Goal: Navigation & Orientation: Find specific page/section

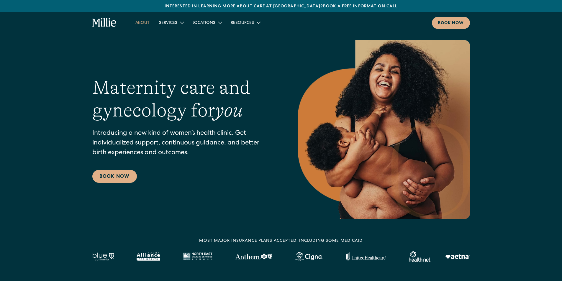
click at [144, 22] on link "About" at bounding box center [143, 23] width 24 height 10
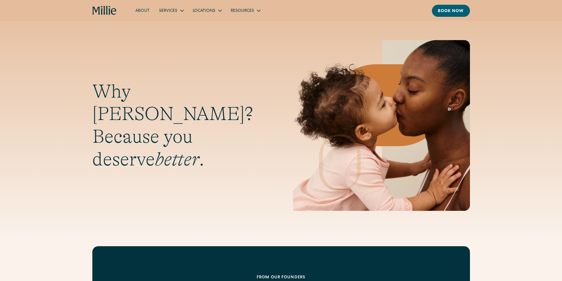
click at [224, 121] on h1 "Why Millie? Because you deserve better ." at bounding box center [180, 125] width 177 height 91
click at [217, 143] on h1 "Why Millie? Because you deserve better ." at bounding box center [180, 125] width 177 height 91
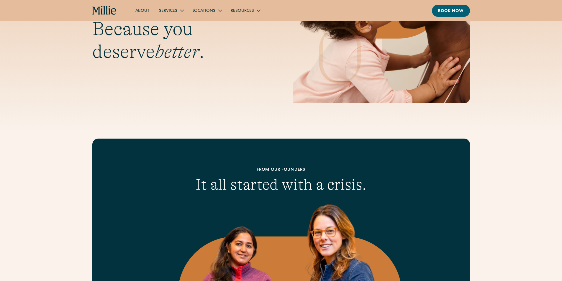
scroll to position [118, 0]
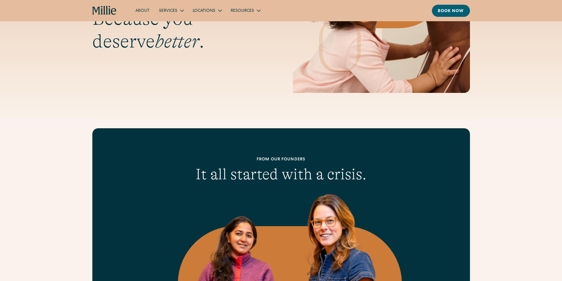
click at [392, 213] on img at bounding box center [281, 273] width 242 height 164
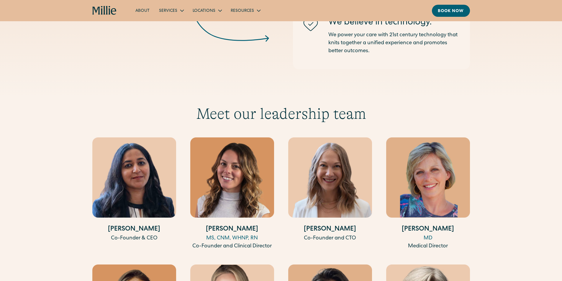
scroll to position [1032, 0]
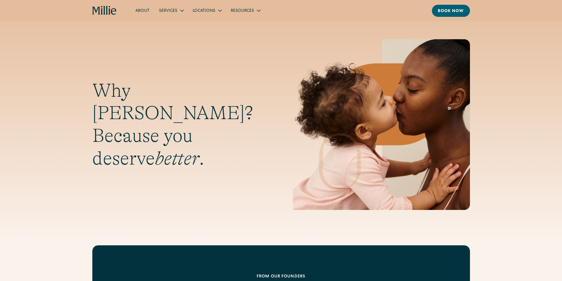
scroll to position [0, 0]
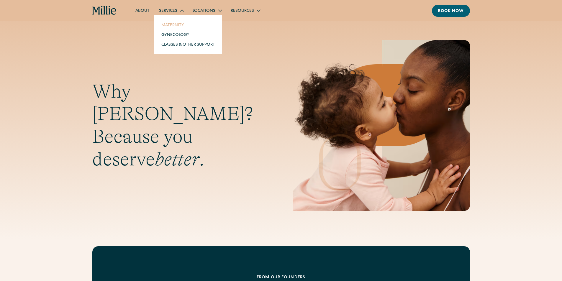
click at [168, 25] on link "Maternity" at bounding box center [188, 25] width 63 height 10
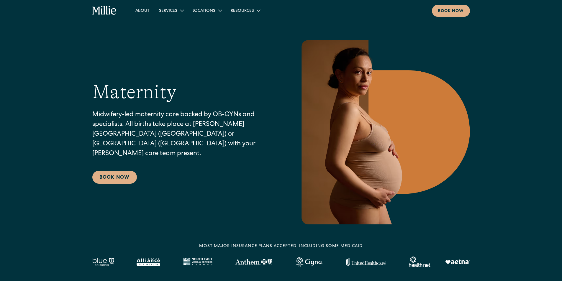
click at [216, 118] on p "Midwifery-led maternity care backed by OB-GYNs and specialists. All births take…" at bounding box center [183, 134] width 182 height 49
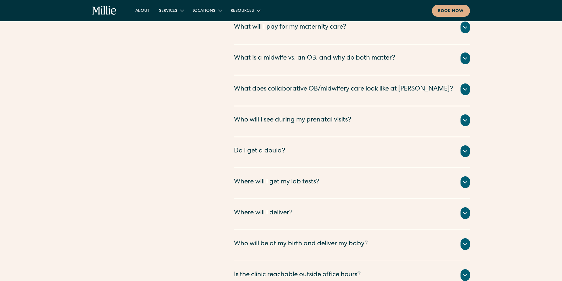
scroll to position [2183, 0]
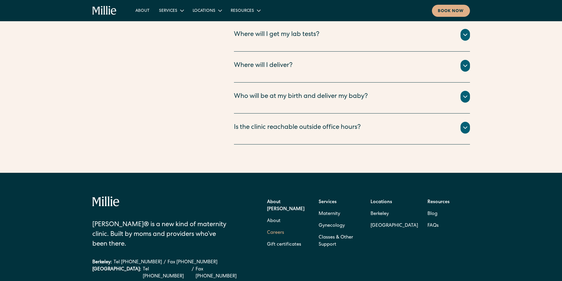
click at [283, 227] on link "Careers" at bounding box center [275, 233] width 17 height 12
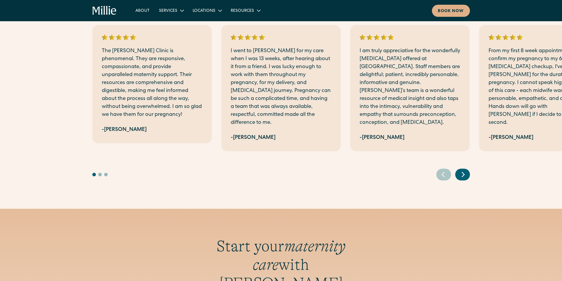
scroll to position [1386, 0]
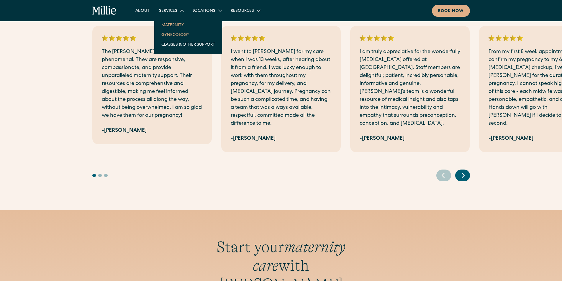
click at [176, 32] on link "Gynecology" at bounding box center [188, 35] width 63 height 10
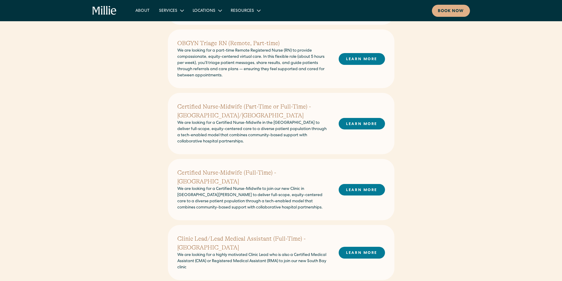
scroll to position [29, 0]
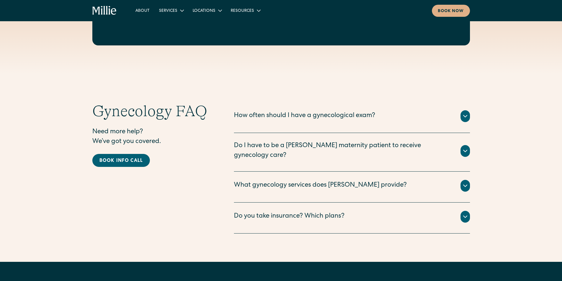
scroll to position [1091, 0]
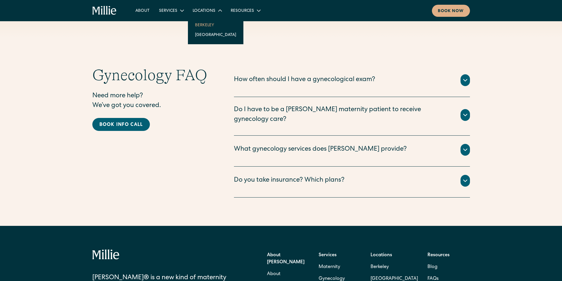
click at [205, 24] on link "Berkeley" at bounding box center [215, 25] width 51 height 10
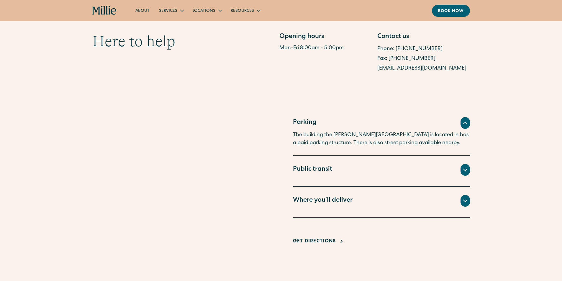
scroll to position [118, 0]
